Goal: Task Accomplishment & Management: Use online tool/utility

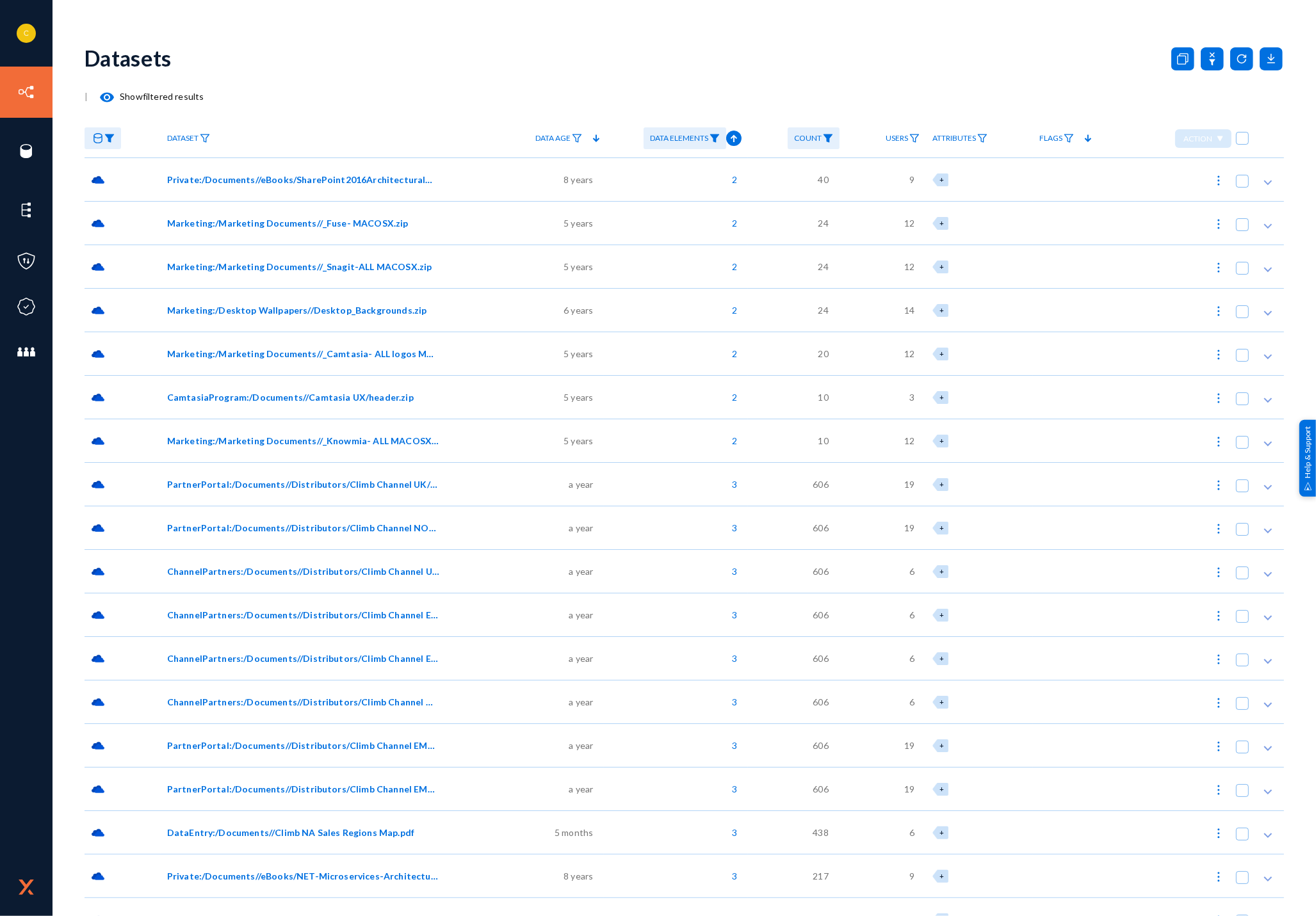
click at [470, 10] on div "[PERSON_NAME][EMAIL_ADDRESS][DOMAIN_NAME] techsmith Log out Directory Datasets …" at bounding box center [658, 458] width 1316 height 916
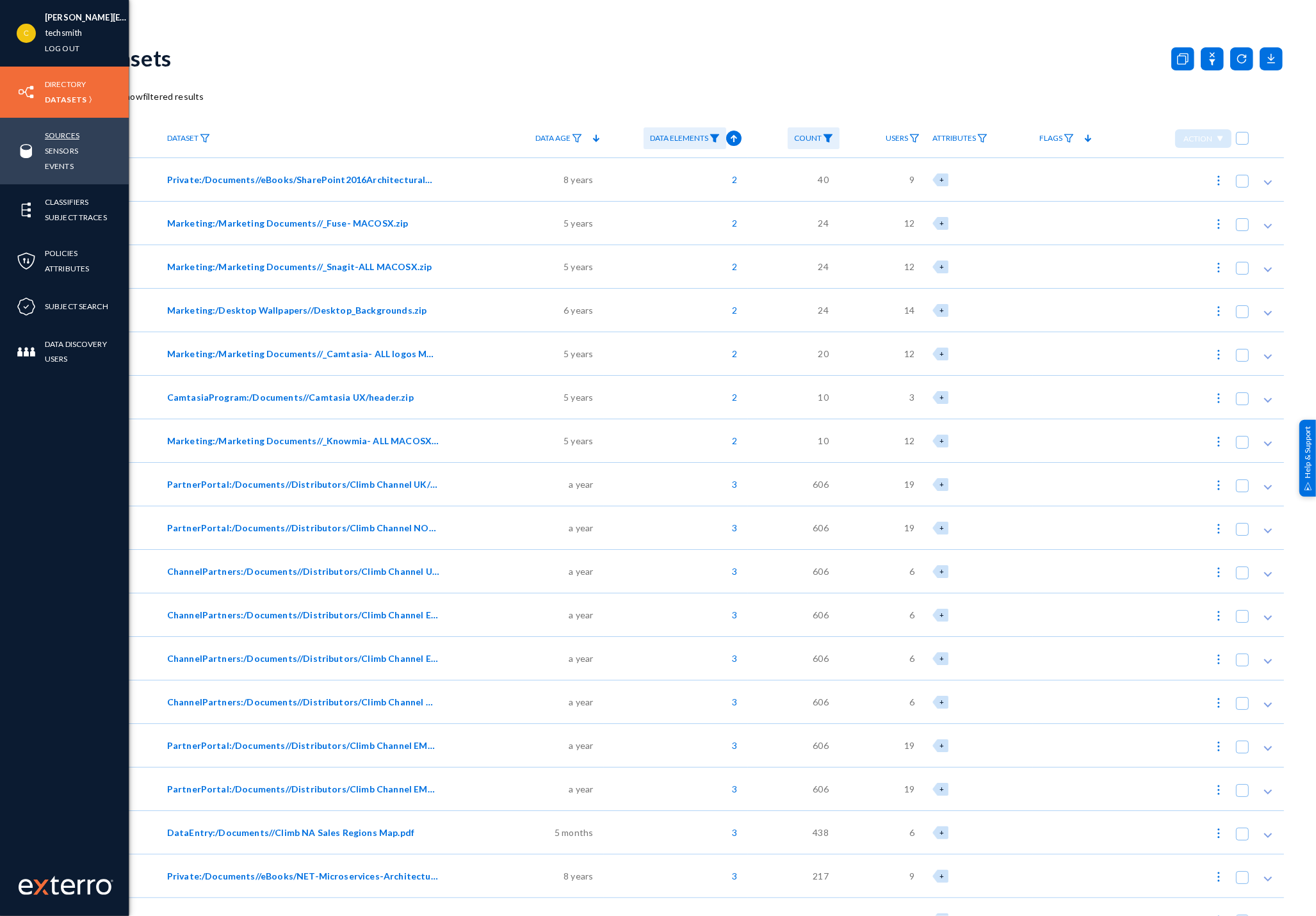
click at [47, 135] on link "Sources" at bounding box center [62, 135] width 34 height 15
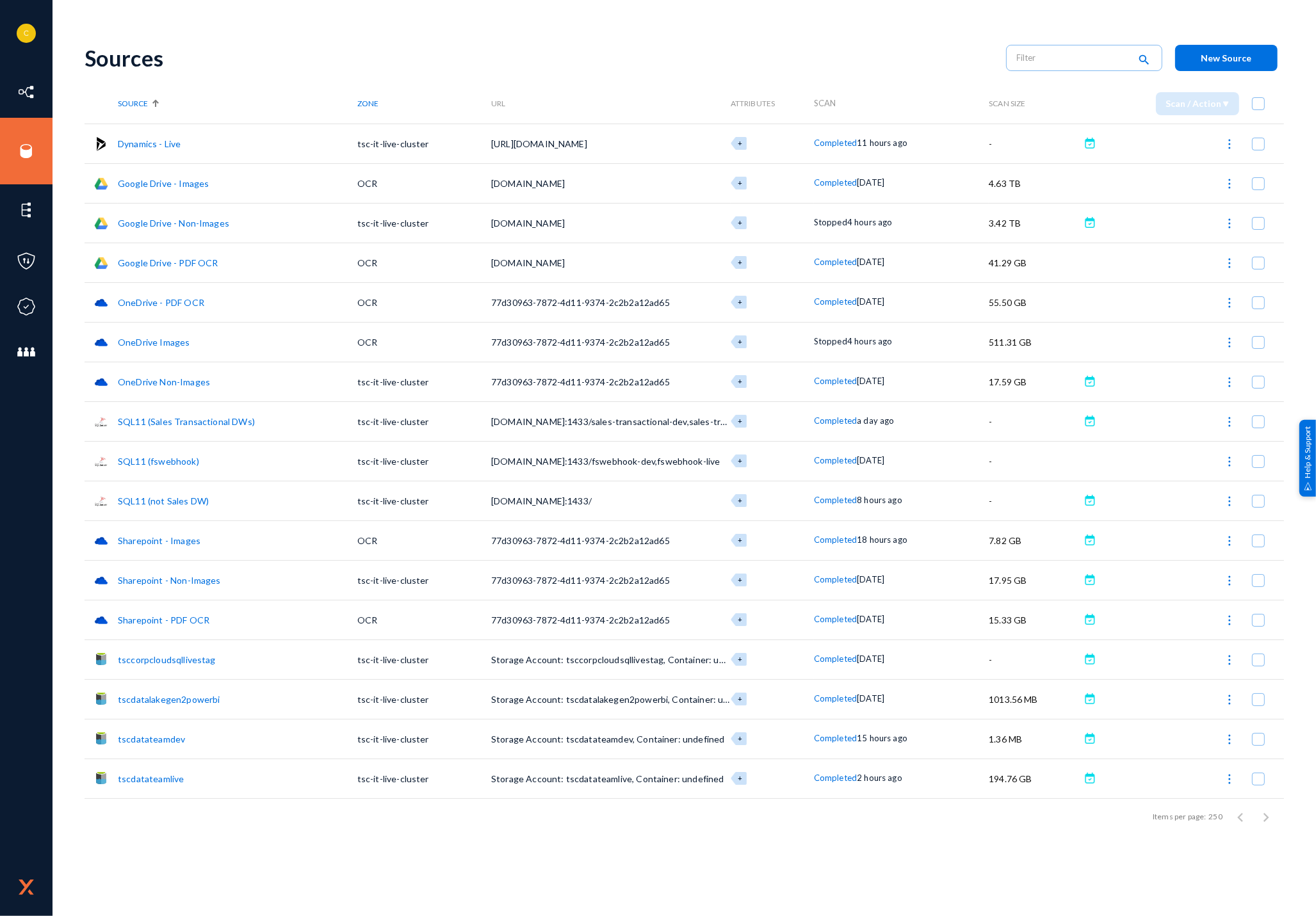
click at [1227, 223] on img at bounding box center [1229, 223] width 13 height 13
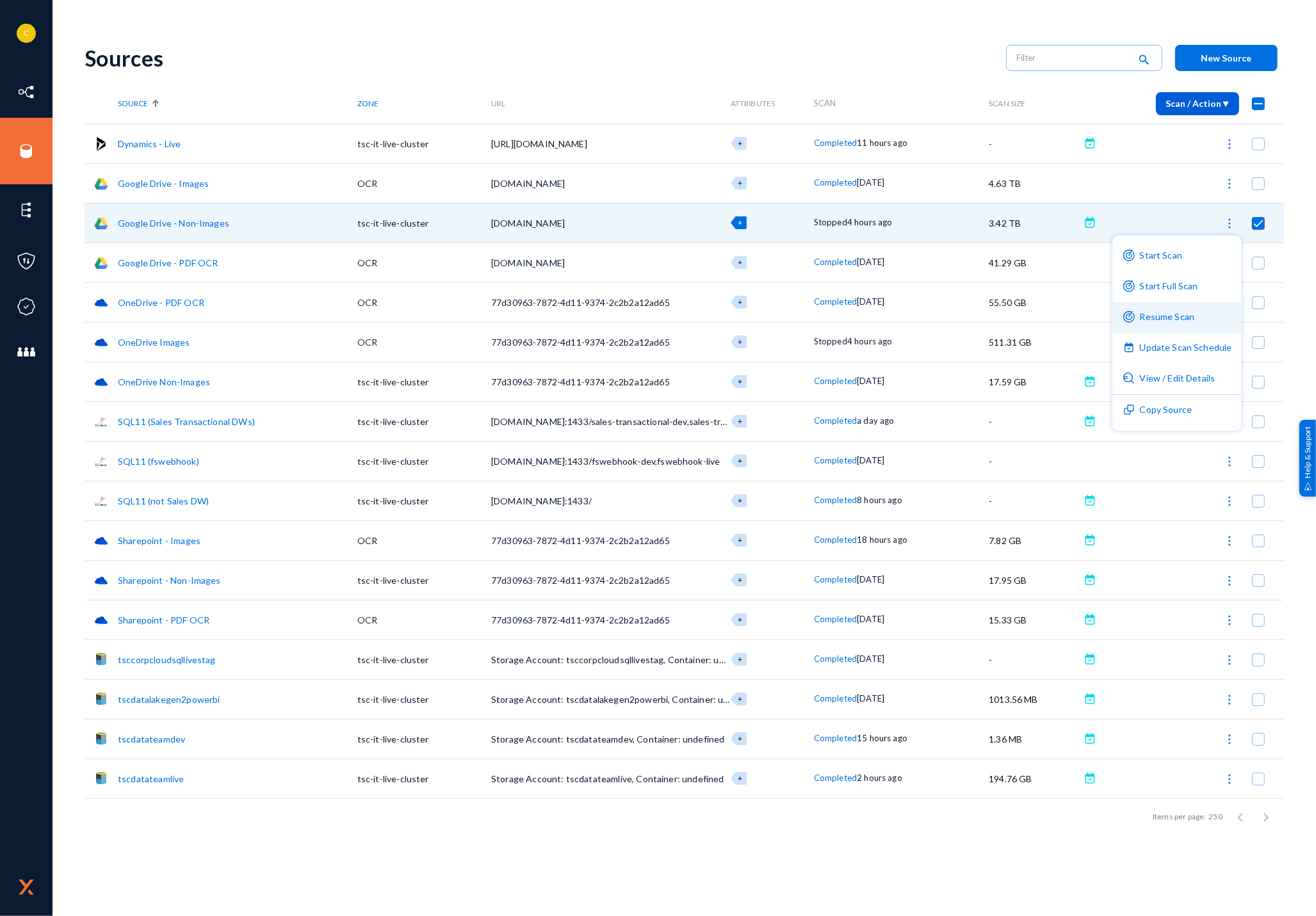
click at [1177, 315] on button "Resume Scan" at bounding box center [1177, 317] width 130 height 31
checkbox input "false"
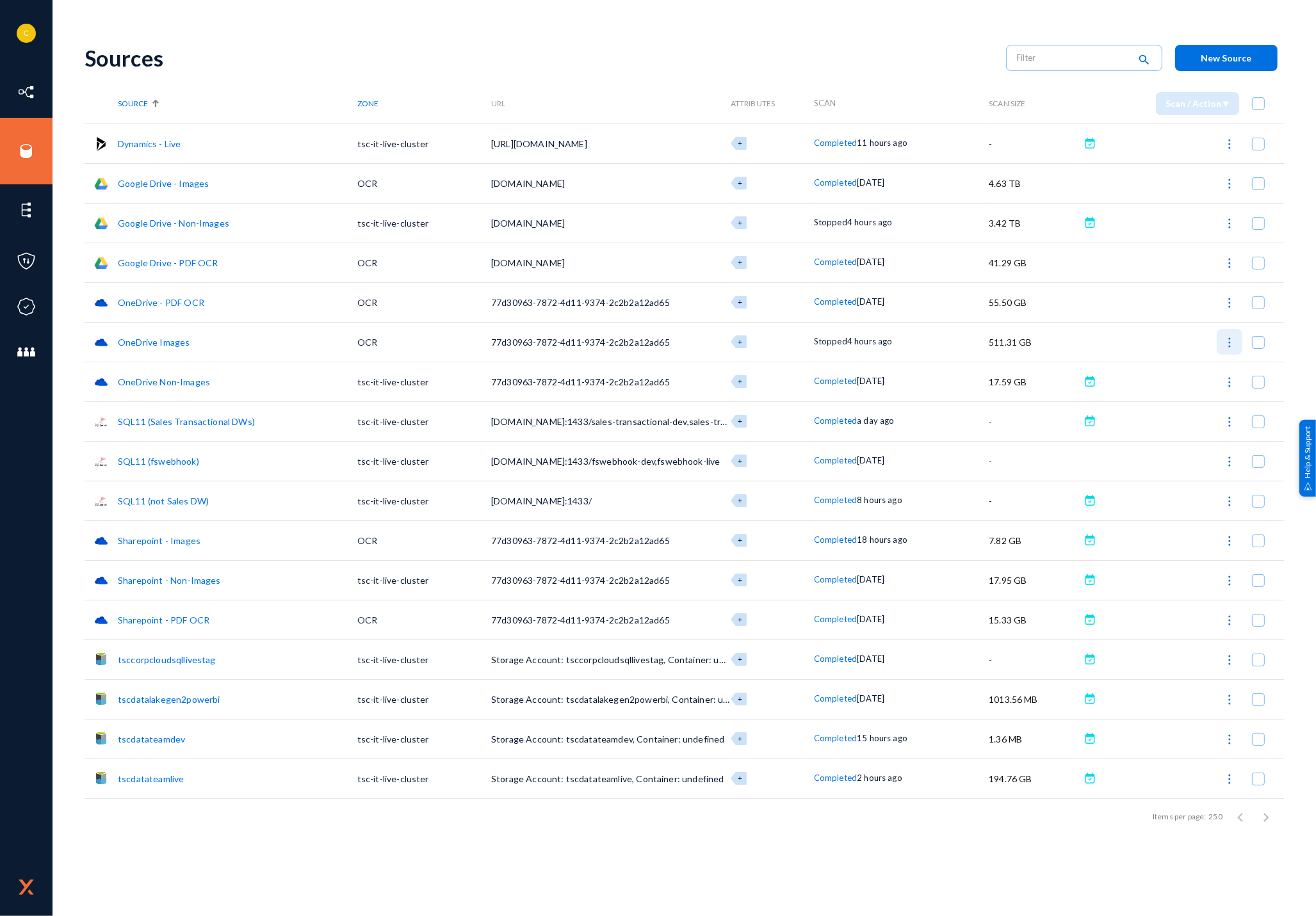
click at [1229, 343] on img at bounding box center [1229, 342] width 13 height 13
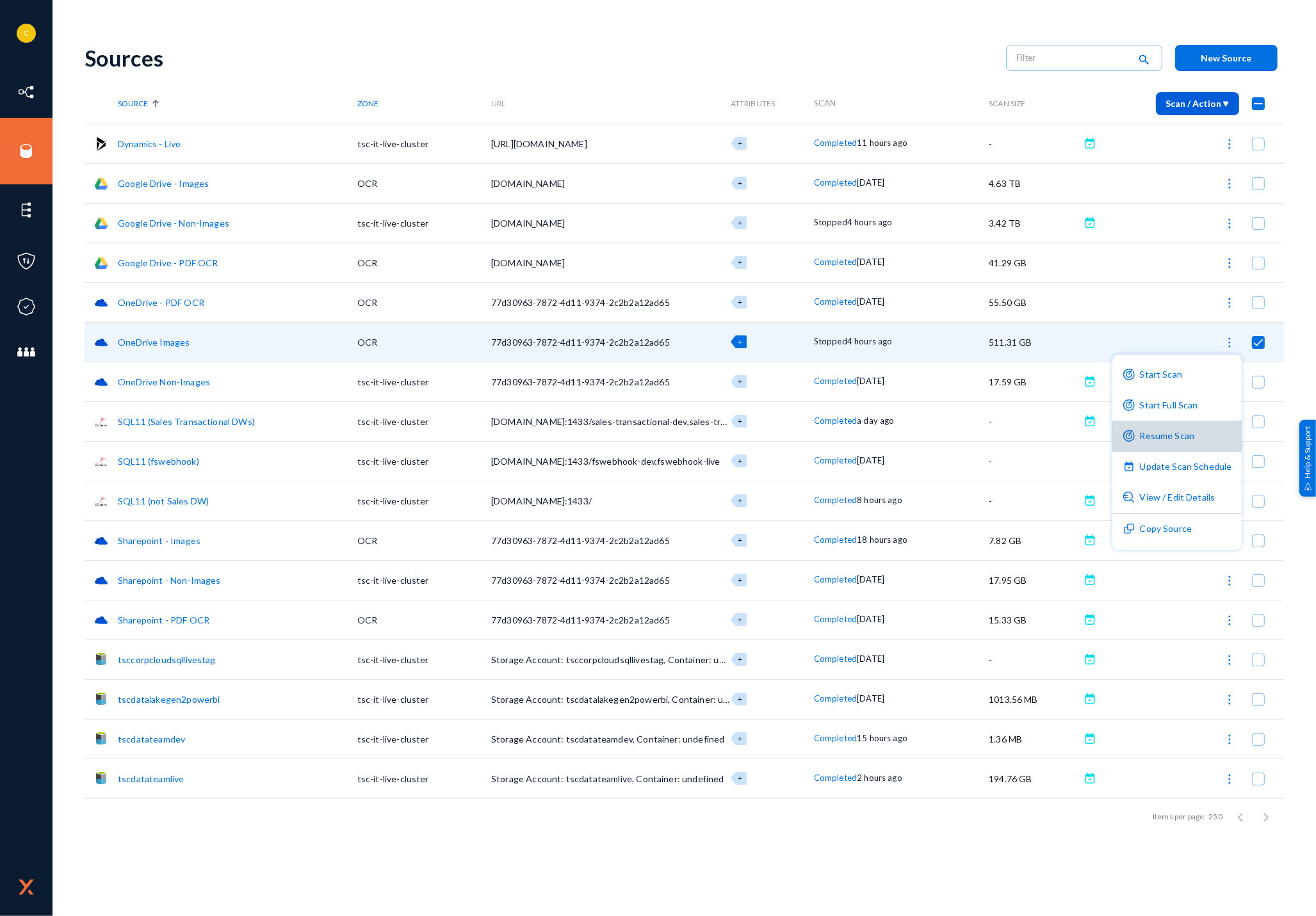
click at [1181, 437] on button "Resume Scan" at bounding box center [1177, 436] width 130 height 31
checkbox input "false"
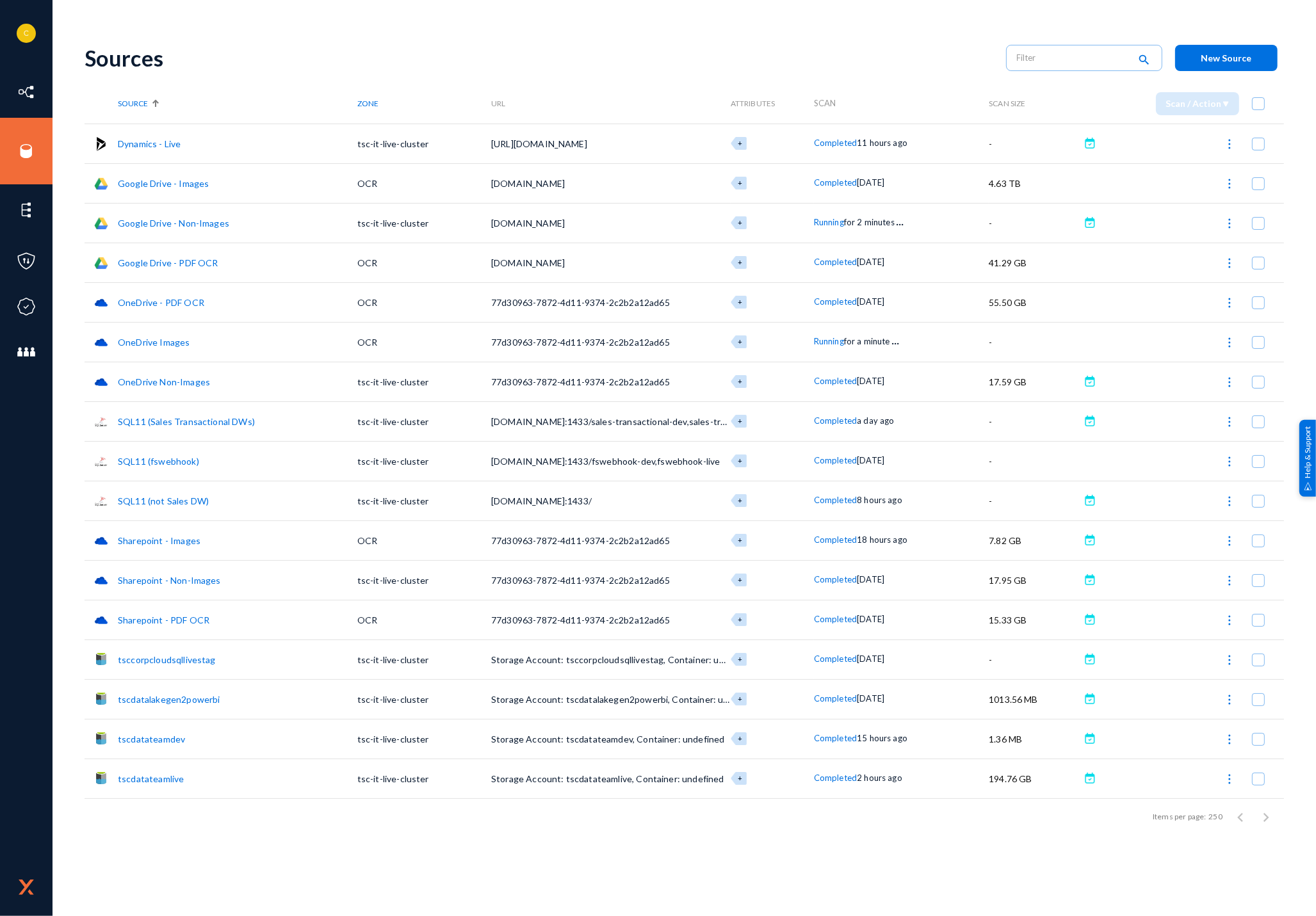
click at [835, 537] on span "Completed" at bounding box center [835, 539] width 43 height 10
click at [820, 863] on div at bounding box center [658, 458] width 1316 height 916
